Goal: Find specific page/section: Find specific page/section

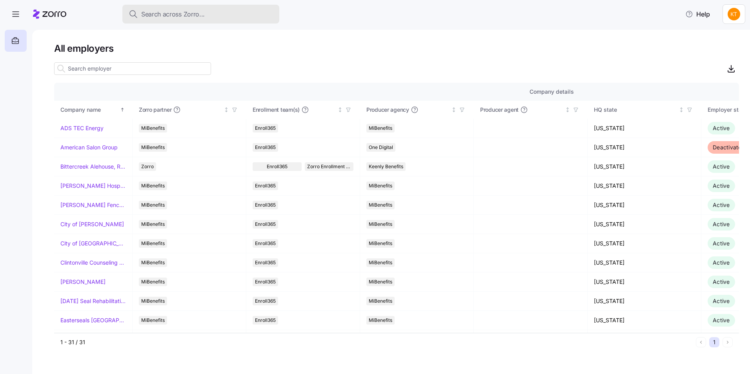
click at [177, 18] on span "Search across Zorro..." at bounding box center [173, 14] width 64 height 10
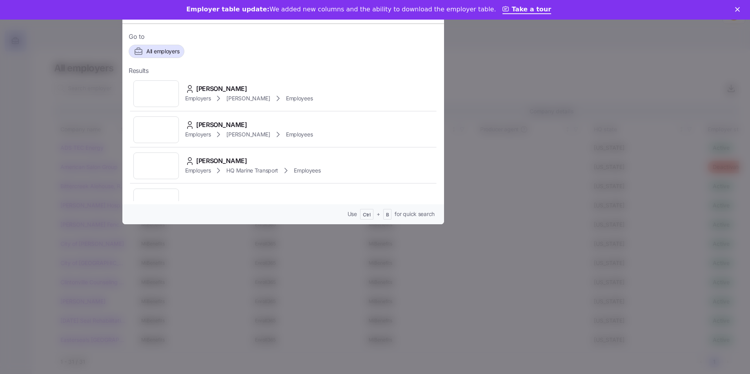
drag, startPoint x: 596, startPoint y: 5, endPoint x: 586, endPoint y: 16, distance: 15.3
click at [586, 16] on div "Employer table update: We added new columns and the ability to download the emp…" at bounding box center [375, 10] width 750 height 20
click at [737, 7] on icon "Close" at bounding box center [737, 9] width 5 height 5
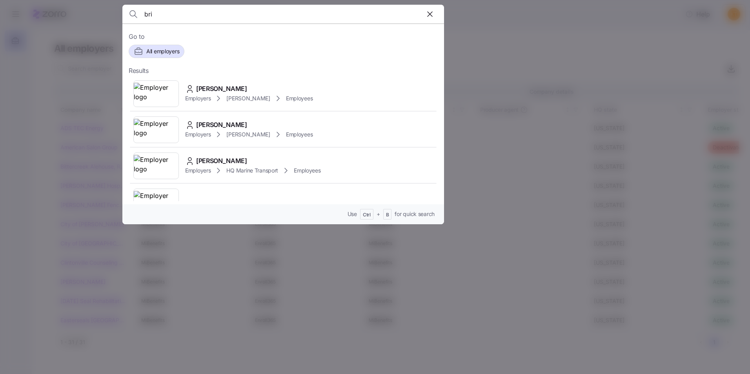
click at [198, 18] on input "bri" at bounding box center [244, 14] width 201 height 19
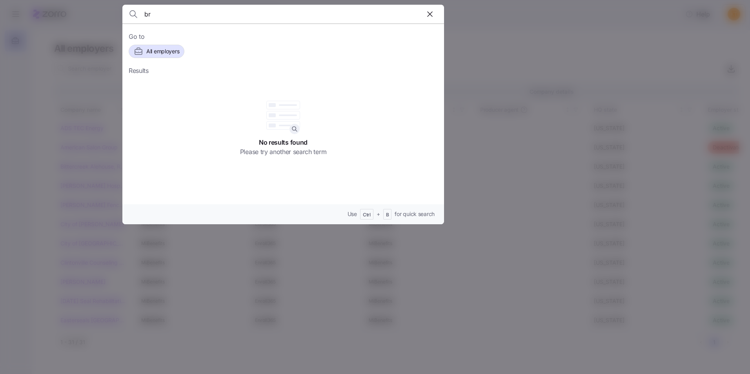
type input "b"
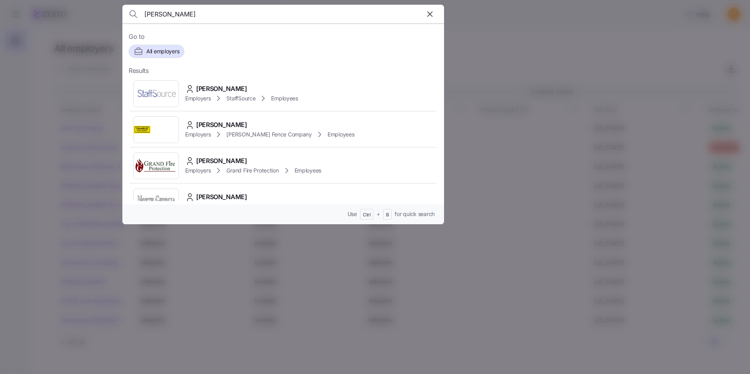
drag, startPoint x: 224, startPoint y: 11, endPoint x: 137, endPoint y: 17, distance: 87.7
click at [137, 17] on div "[PERSON_NAME]" at bounding box center [283, 14] width 309 height 19
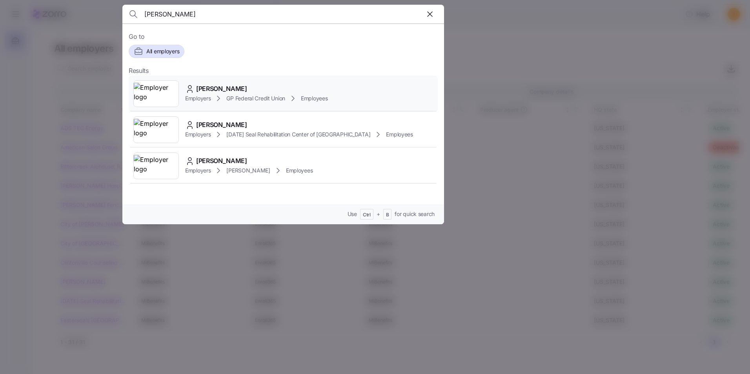
type input "[PERSON_NAME]"
click at [212, 88] on span "[PERSON_NAME]" at bounding box center [221, 89] width 51 height 10
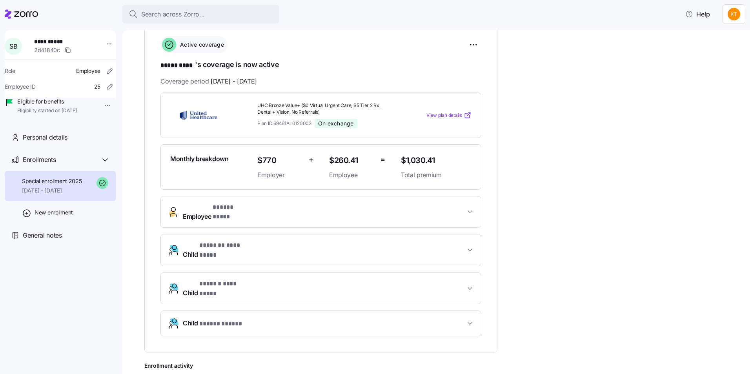
scroll to position [119, 0]
click at [234, 15] on div "Search across Zorro..." at bounding box center [201, 14] width 144 height 10
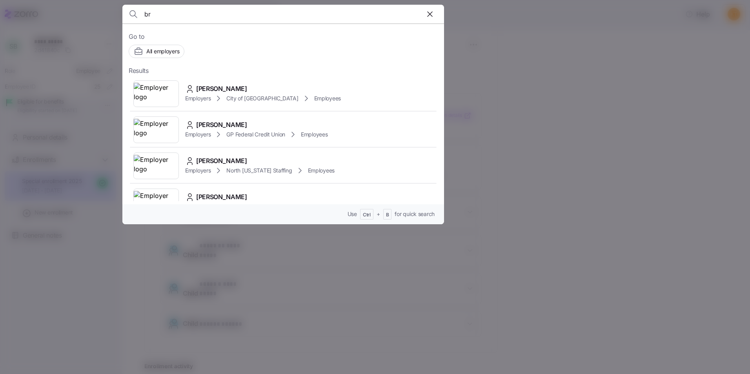
type input "b"
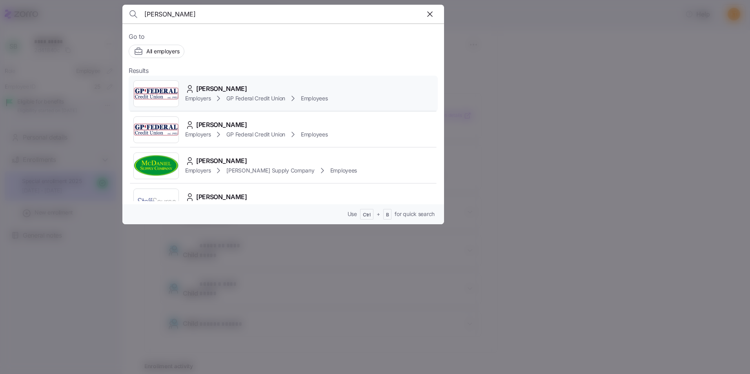
type input "[PERSON_NAME]"
click at [213, 84] on span "[PERSON_NAME]" at bounding box center [221, 89] width 51 height 10
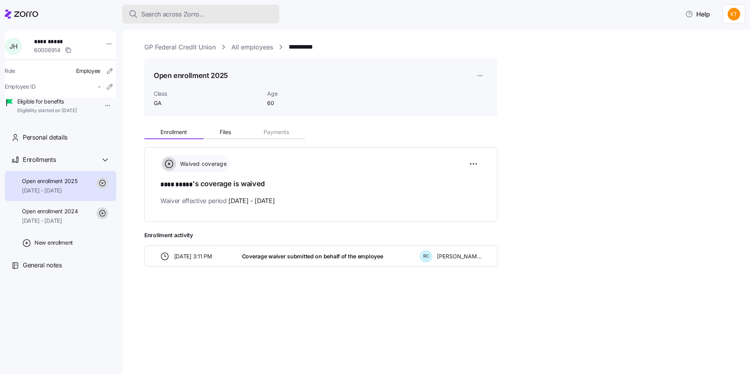
click at [223, 13] on div "Search across Zorro..." at bounding box center [201, 14] width 144 height 10
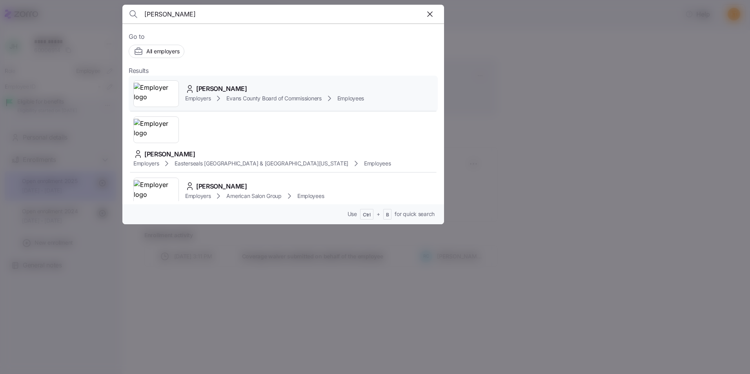
type input "[PERSON_NAME]"
click at [242, 88] on div "[PERSON_NAME]" at bounding box center [274, 89] width 179 height 10
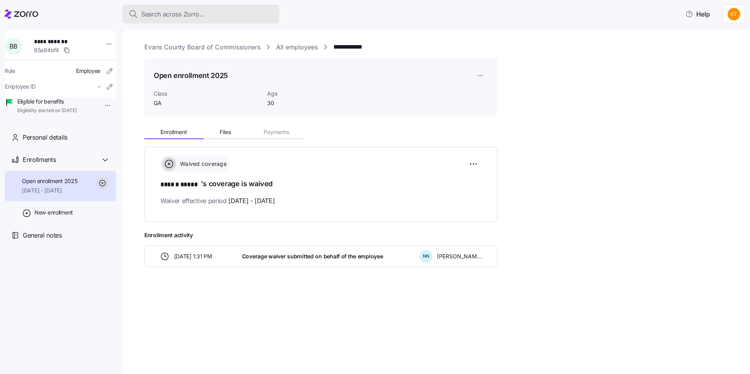
click at [186, 11] on span "Search across Zorro..." at bounding box center [173, 14] width 64 height 10
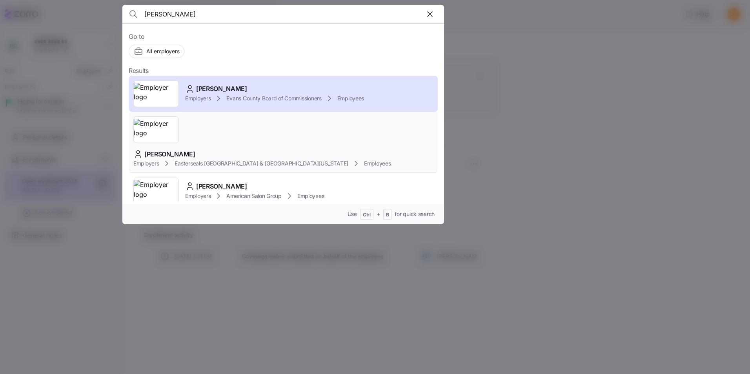
type input "[PERSON_NAME]"
click at [249, 149] on div "[PERSON_NAME]" at bounding box center [261, 154] width 257 height 10
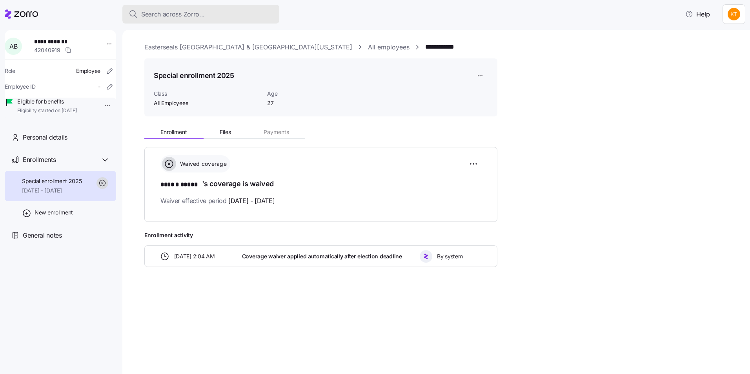
click at [178, 13] on span "Search across Zorro..." at bounding box center [173, 14] width 64 height 10
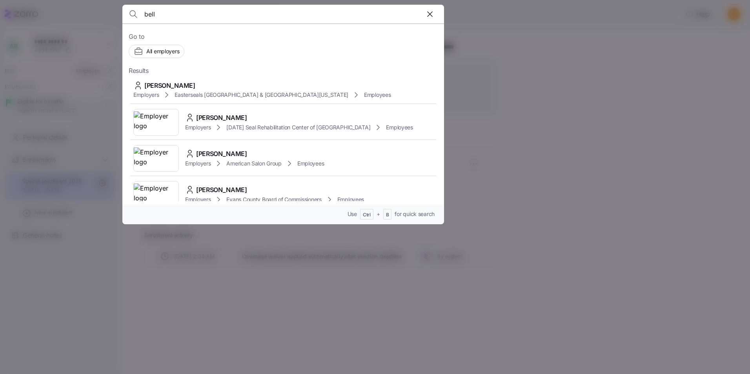
scroll to position [118, 0]
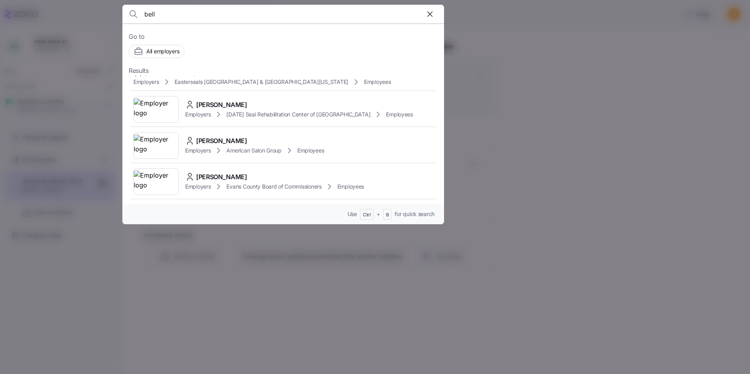
drag, startPoint x: 179, startPoint y: 16, endPoint x: 130, endPoint y: 4, distance: 50.5
click at [130, 369] on div "bell Go to All employers Results [PERSON_NAME] Employers [DATE] Seal Rehabilita…" at bounding box center [375, 369] width 750 height 0
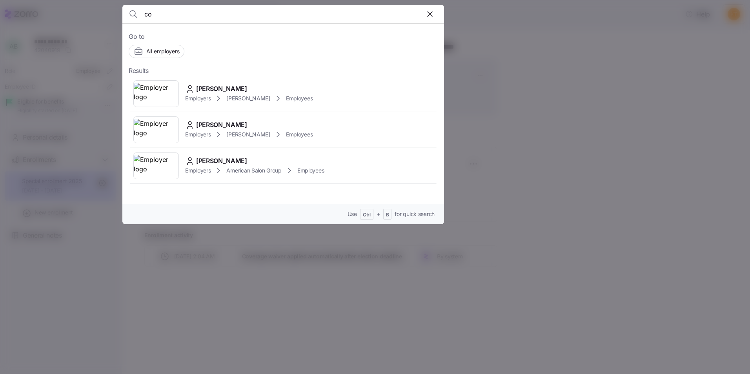
type input "c"
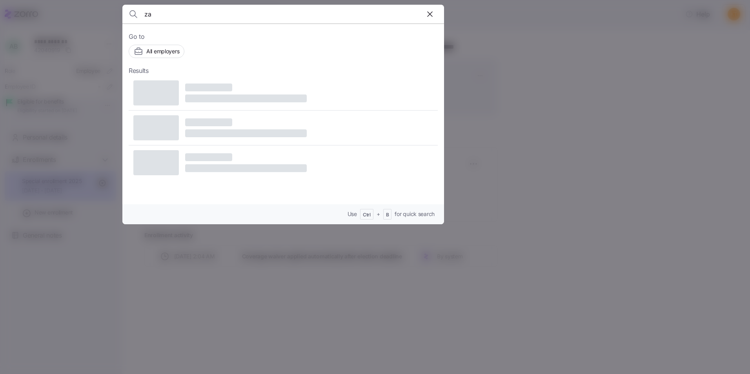
type input "z"
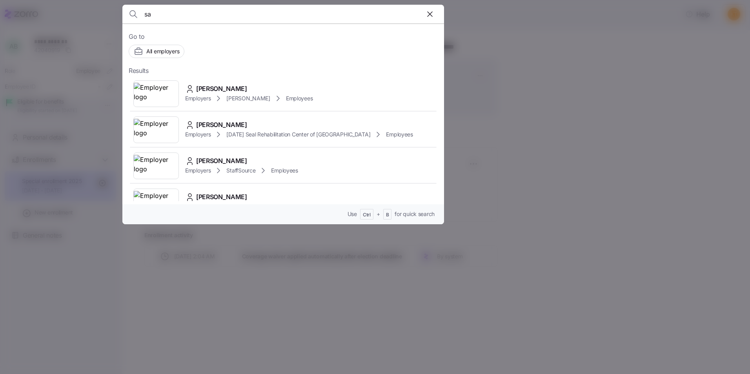
type input "s"
